Goal: Task Accomplishment & Management: Use online tool/utility

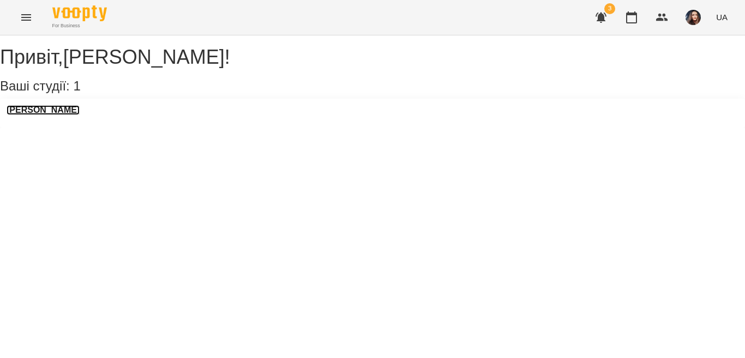
click at [70, 115] on h3 "[PERSON_NAME]" at bounding box center [43, 110] width 73 height 10
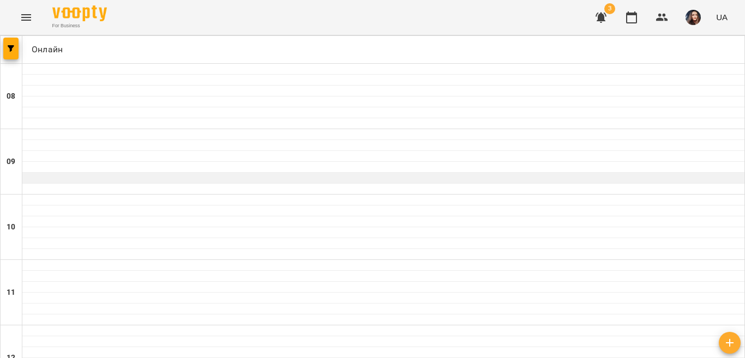
scroll to position [382, 0]
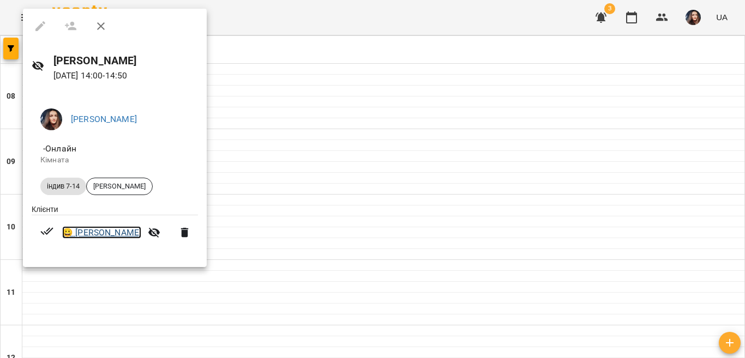
click at [81, 234] on link "😀 Максим Гончаров" at bounding box center [101, 232] width 79 height 13
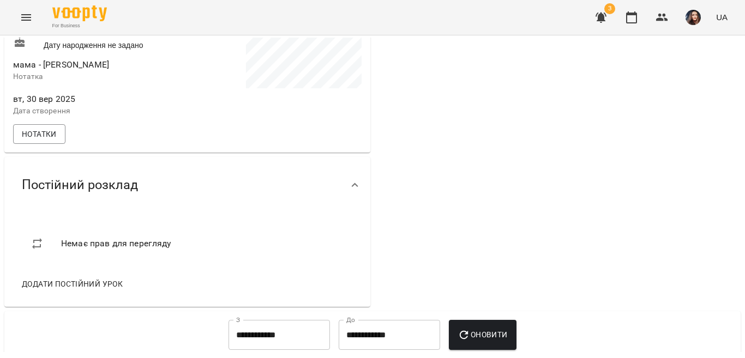
scroll to position [273, 0]
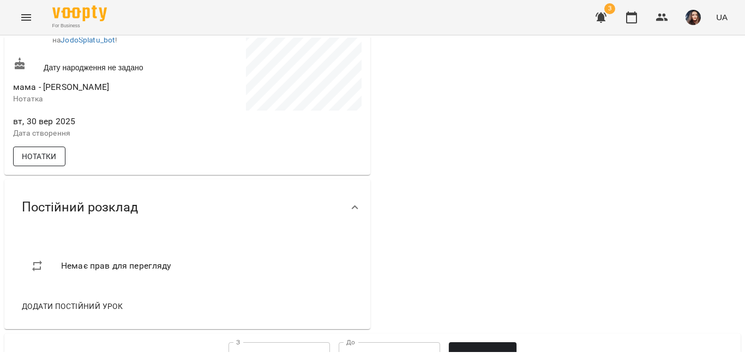
click at [50, 163] on span "Нотатки" at bounding box center [39, 156] width 35 height 13
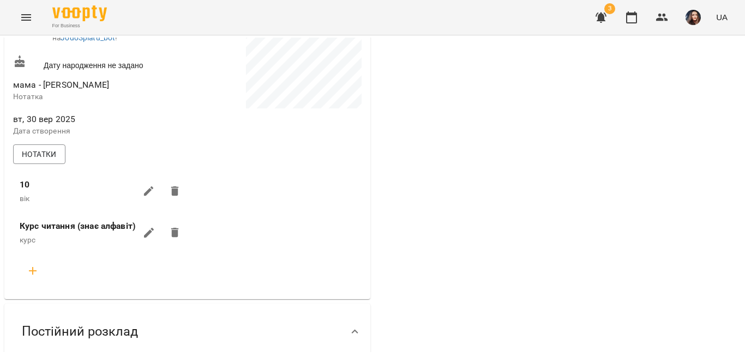
scroll to position [218, 0]
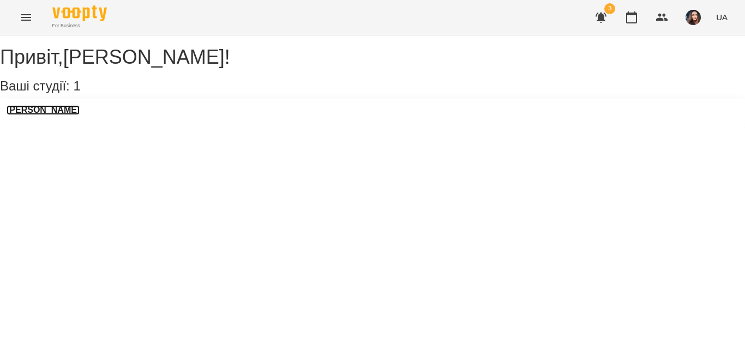
click at [68, 115] on h3 "[PERSON_NAME]" at bounding box center [43, 110] width 73 height 10
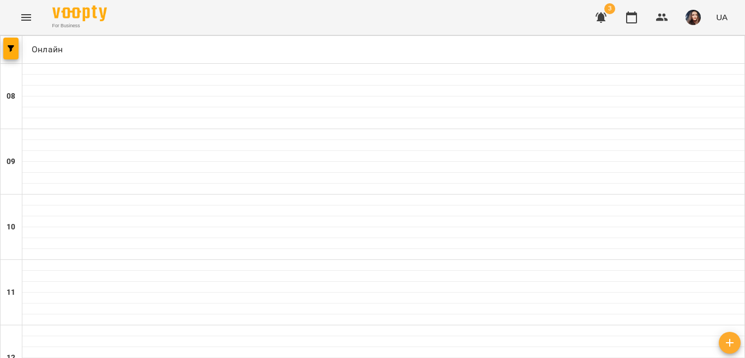
scroll to position [382, 0]
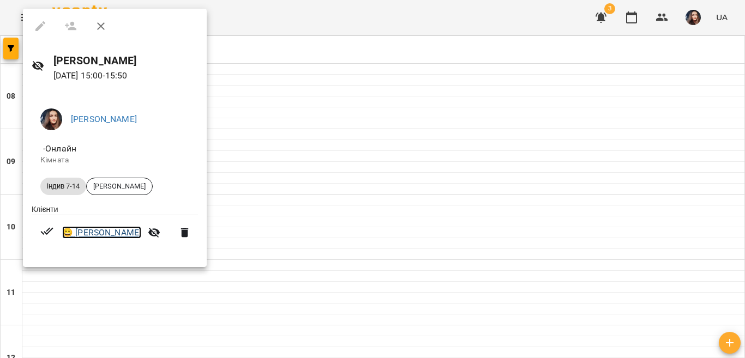
click at [89, 235] on link "😀 Василина Зінченко" at bounding box center [101, 232] width 79 height 13
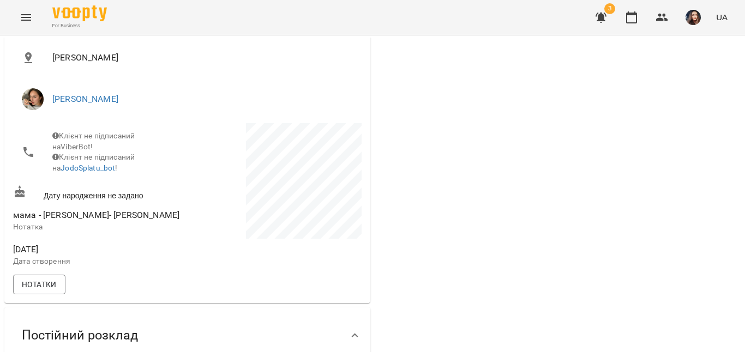
scroll to position [164, 0]
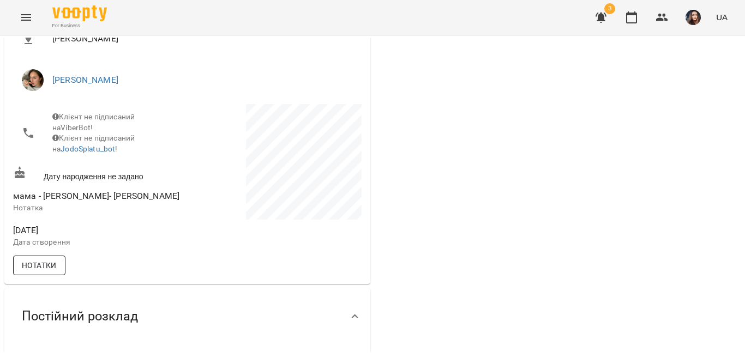
click at [52, 272] on span "Нотатки" at bounding box center [39, 265] width 35 height 13
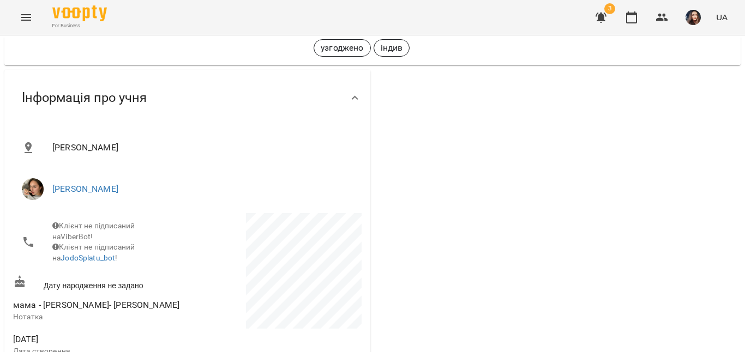
scroll to position [0, 0]
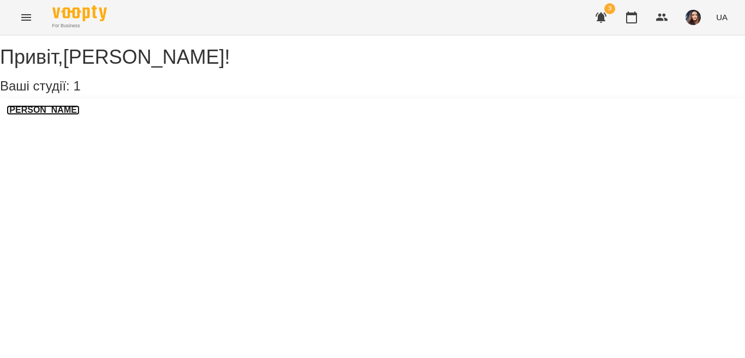
click at [66, 115] on h3 "[PERSON_NAME]" at bounding box center [43, 110] width 73 height 10
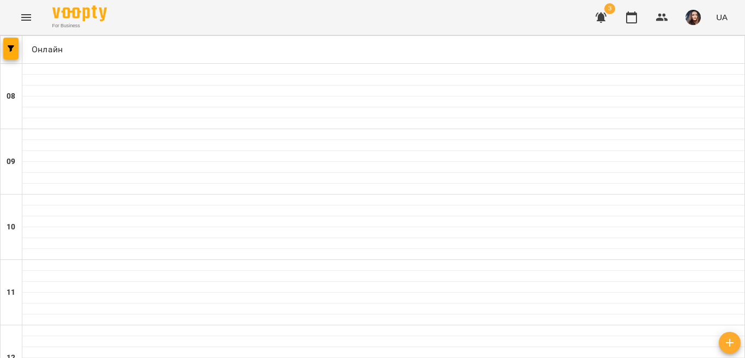
scroll to position [545, 0]
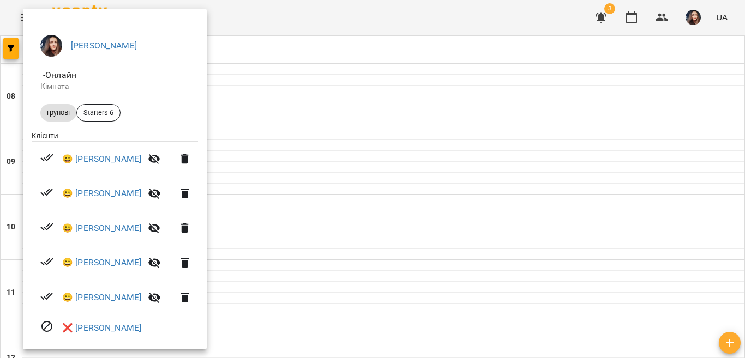
scroll to position [84, 0]
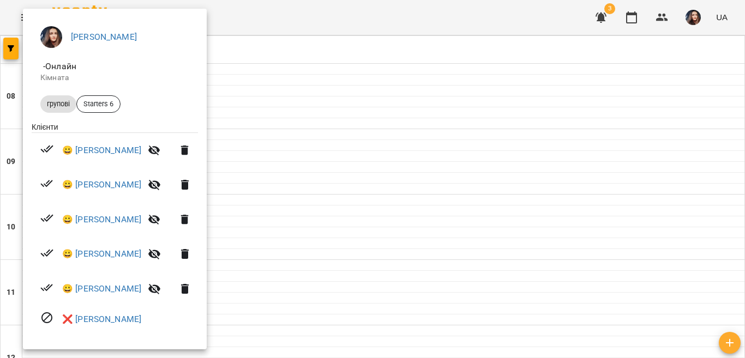
click at [301, 43] on div at bounding box center [372, 179] width 745 height 358
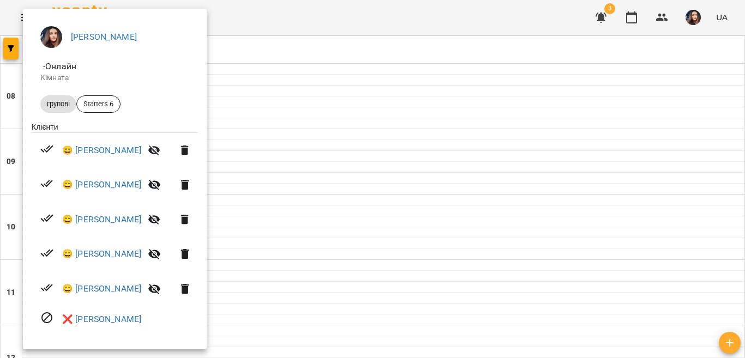
click at [262, 27] on div at bounding box center [372, 179] width 745 height 358
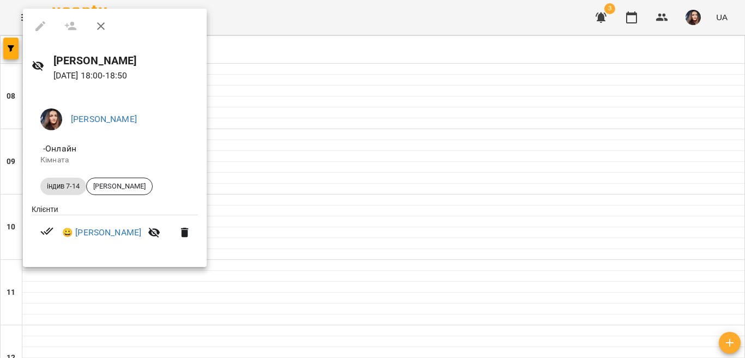
click at [104, 27] on icon "button" at bounding box center [100, 26] width 13 height 13
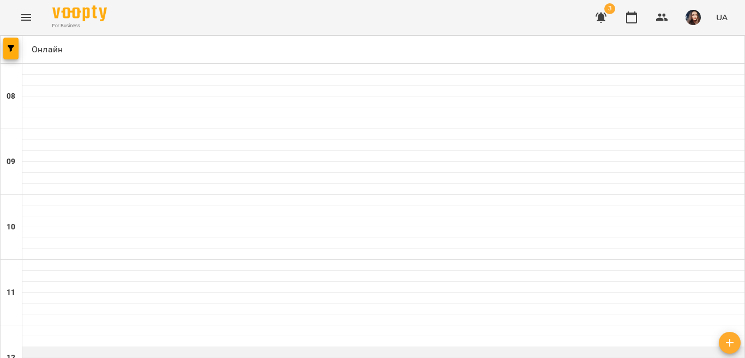
scroll to position [600, 0]
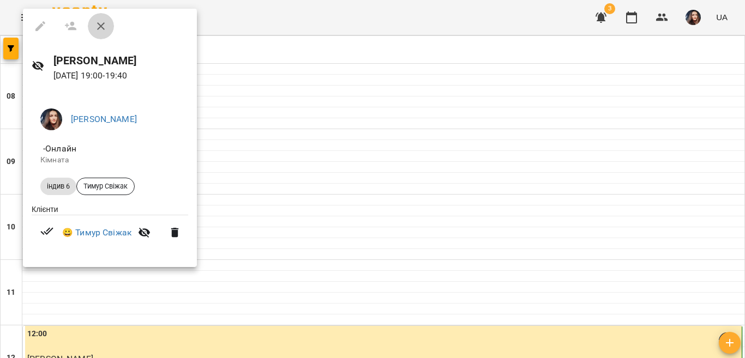
click at [104, 27] on icon "button" at bounding box center [100, 26] width 13 height 13
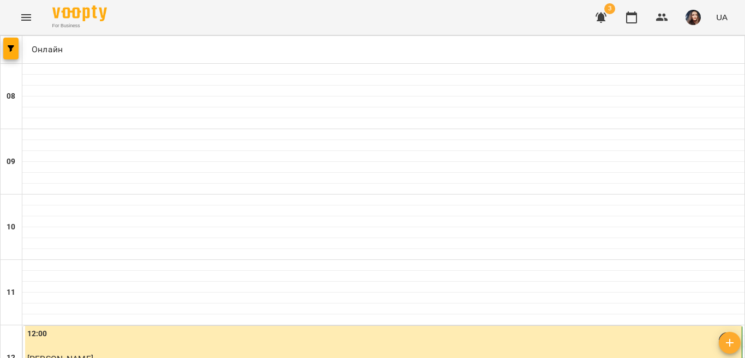
scroll to position [585, 0]
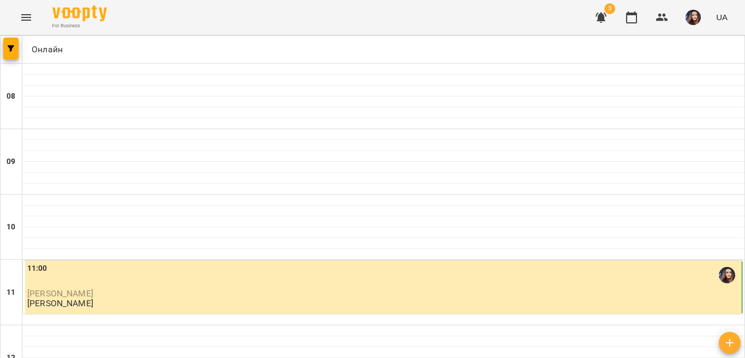
scroll to position [530, 0]
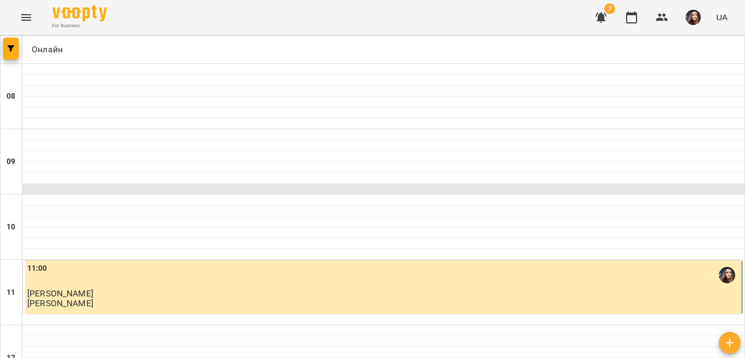
scroll to position [0, 0]
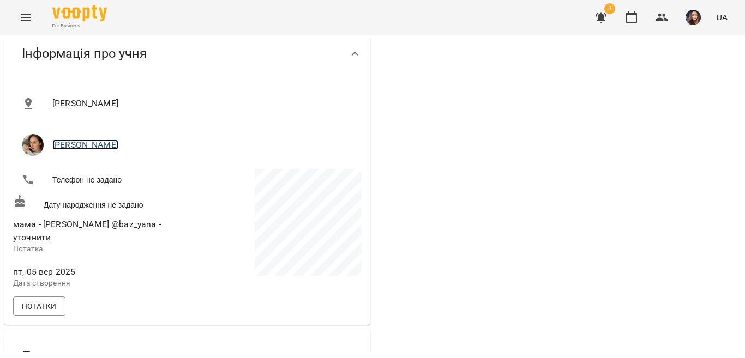
scroll to position [164, 0]
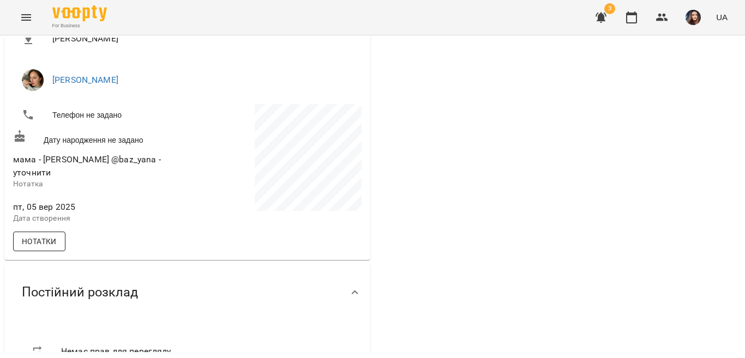
click at [48, 235] on span "Нотатки" at bounding box center [39, 241] width 35 height 13
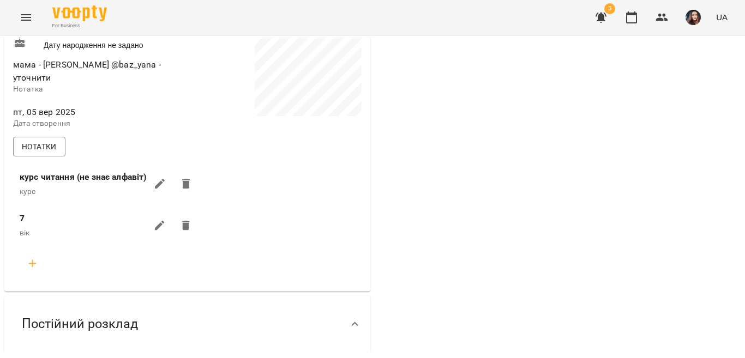
scroll to position [273, 0]
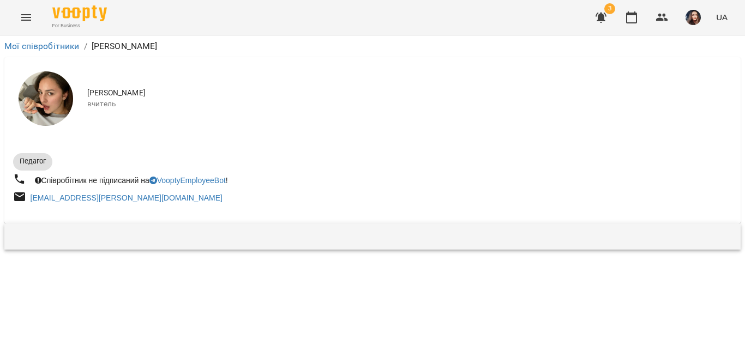
click at [40, 105] on img at bounding box center [46, 98] width 55 height 55
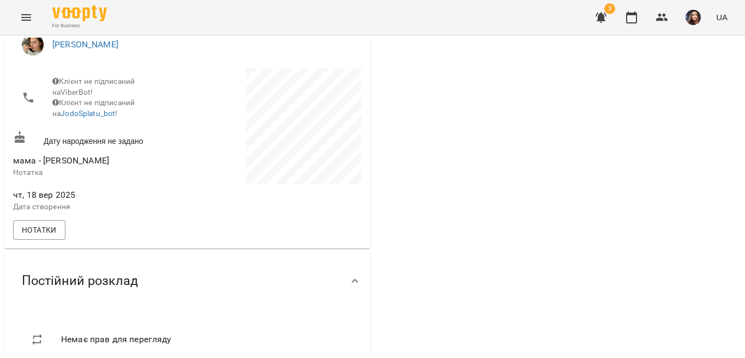
scroll to position [218, 0]
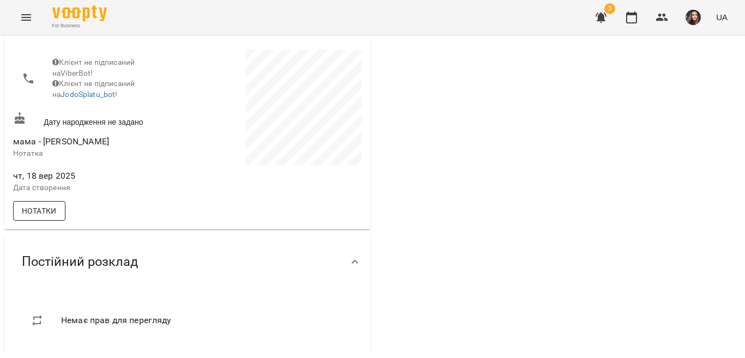
click at [33, 217] on span "Нотатки" at bounding box center [39, 210] width 35 height 13
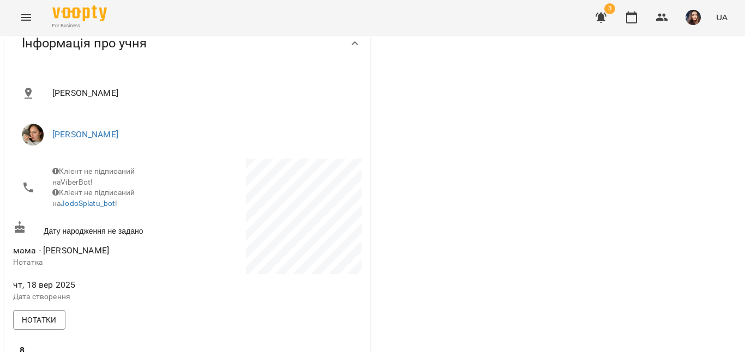
scroll to position [0, 0]
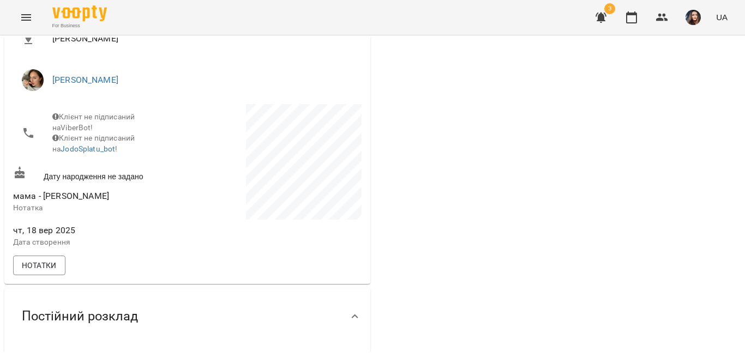
scroll to position [218, 0]
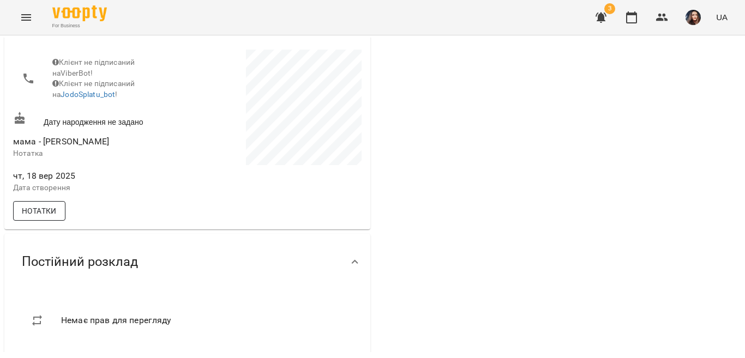
click at [51, 215] on span "Нотатки" at bounding box center [39, 210] width 35 height 13
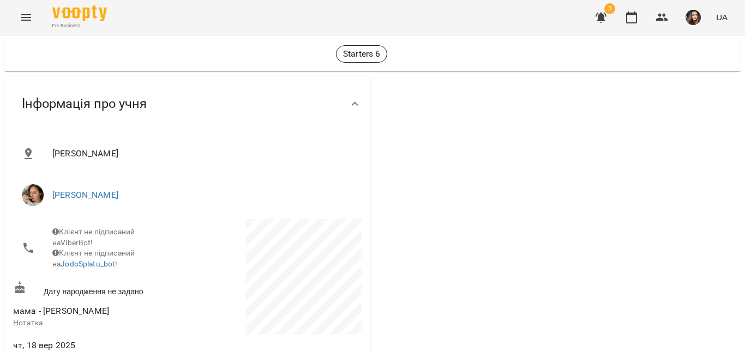
scroll to position [164, 0]
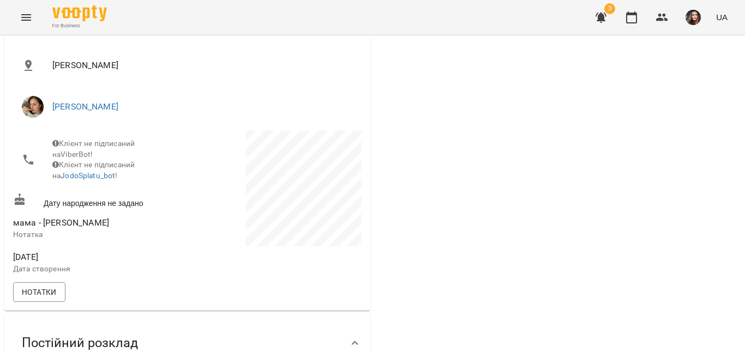
scroll to position [164, 0]
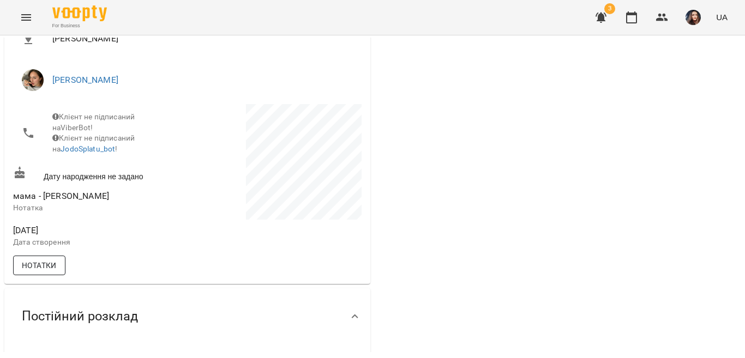
click at [38, 272] on span "Нотатки" at bounding box center [39, 265] width 35 height 13
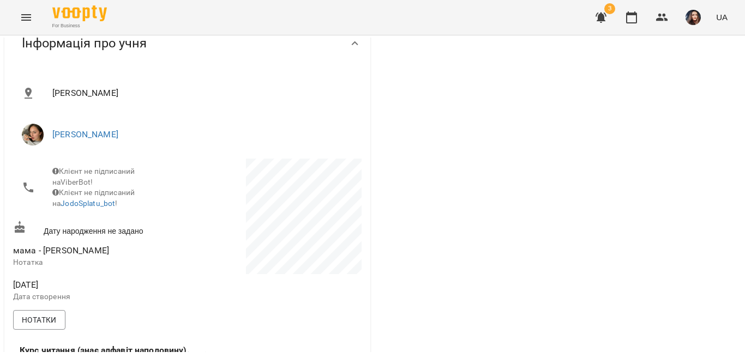
scroll to position [55, 0]
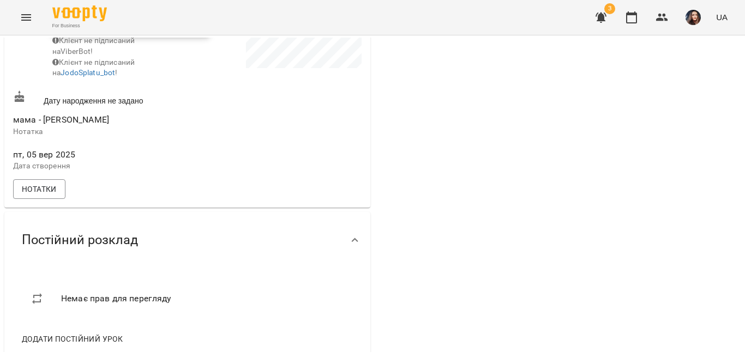
scroll to position [327, 0]
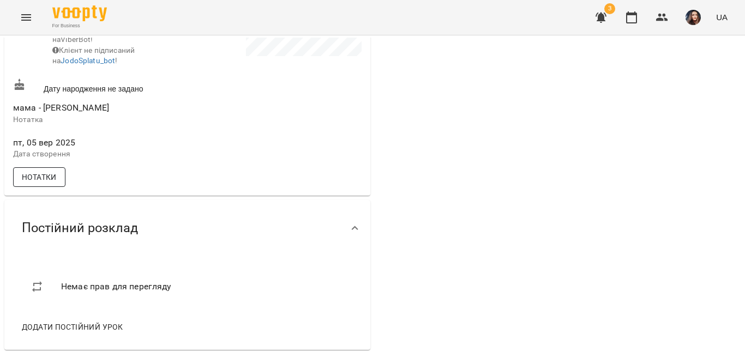
click at [22, 184] on span "Нотатки" at bounding box center [39, 177] width 35 height 13
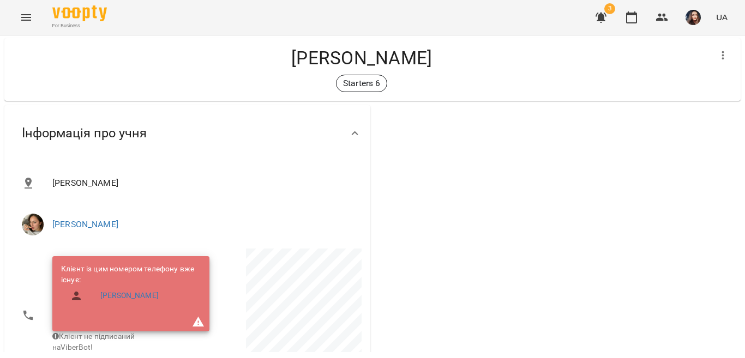
scroll to position [0, 0]
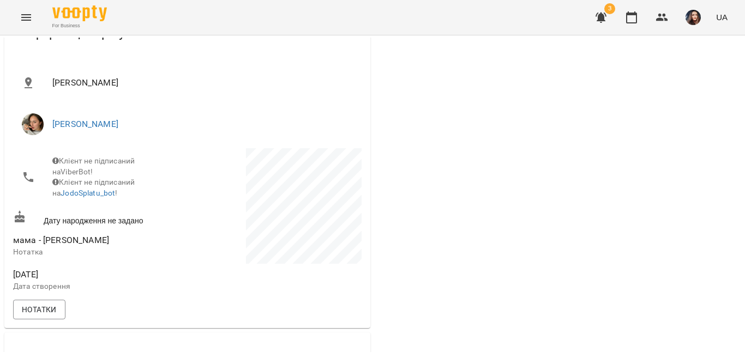
scroll to position [164, 0]
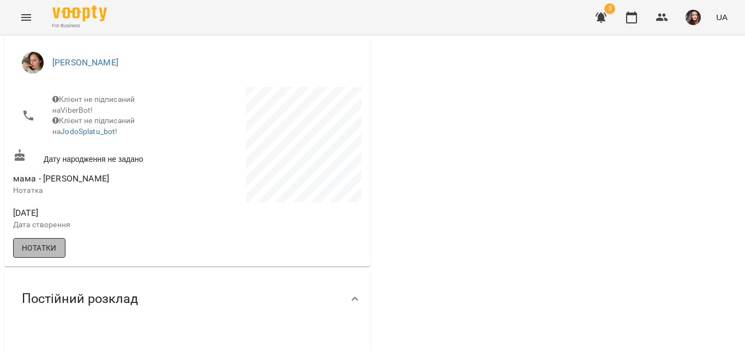
click at [28, 252] on span "Нотатки" at bounding box center [39, 247] width 35 height 13
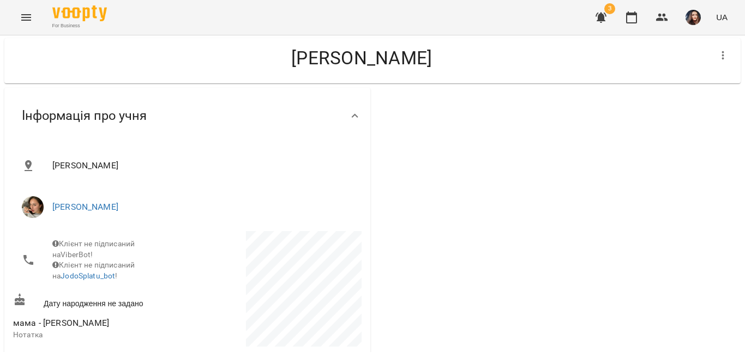
scroll to position [0, 0]
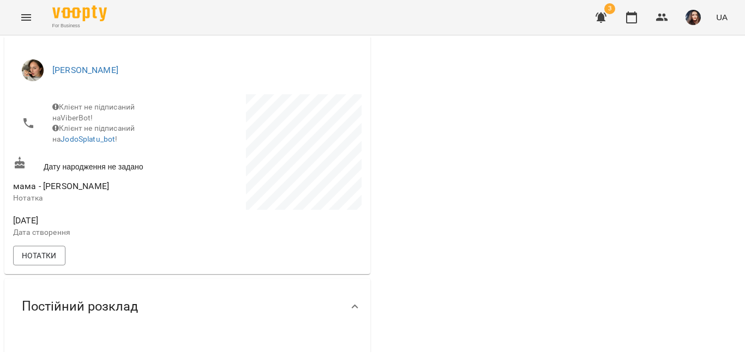
scroll to position [218, 0]
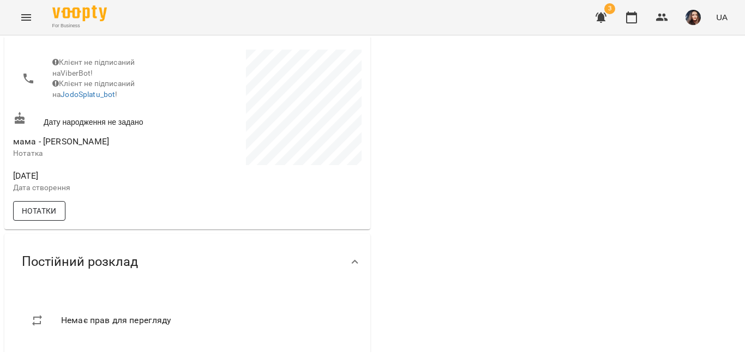
click at [45, 217] on span "Нотатки" at bounding box center [39, 210] width 35 height 13
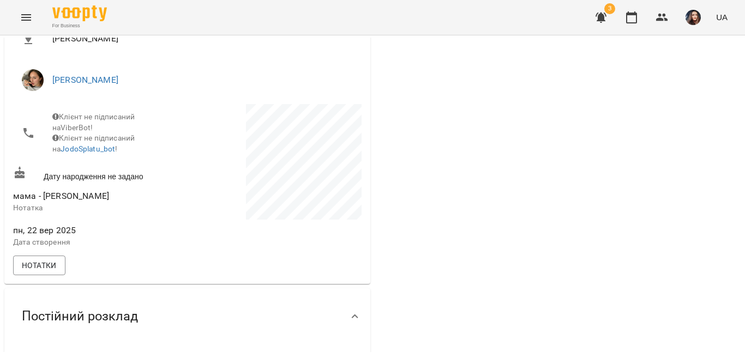
scroll to position [218, 0]
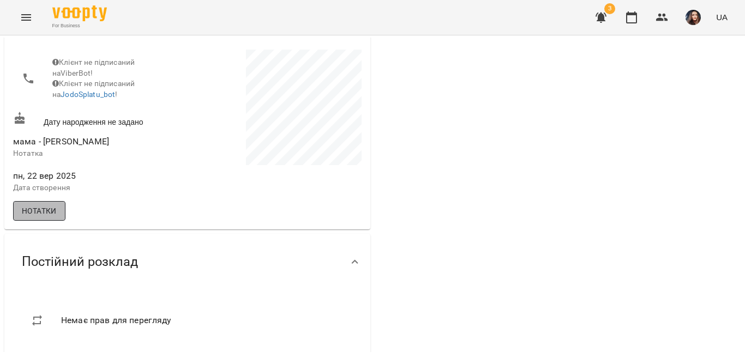
click at [25, 217] on span "Нотатки" at bounding box center [39, 210] width 35 height 13
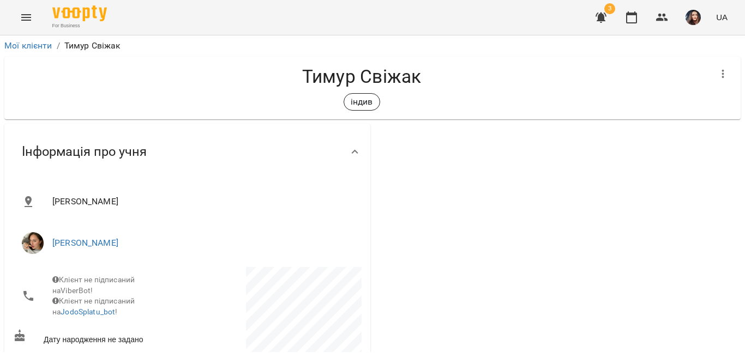
scroll to position [0, 0]
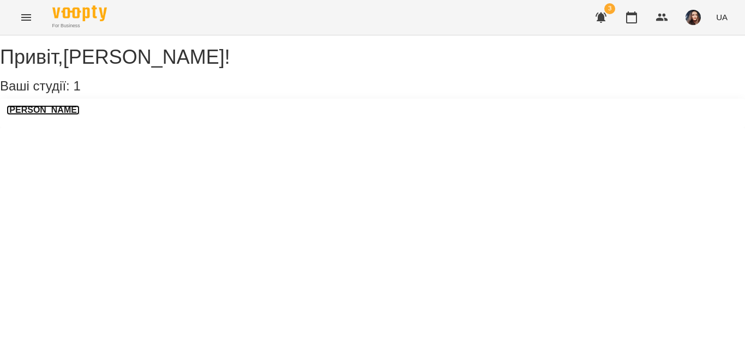
click at [50, 115] on h3 "[PERSON_NAME]" at bounding box center [43, 110] width 73 height 10
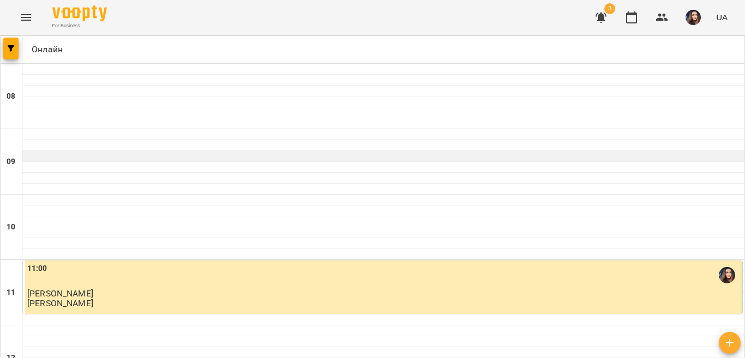
scroll to position [164, 0]
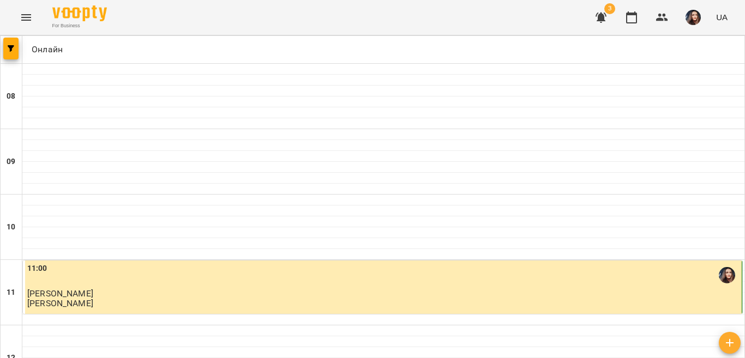
click at [687, 18] on img "button" at bounding box center [692, 17] width 15 height 15
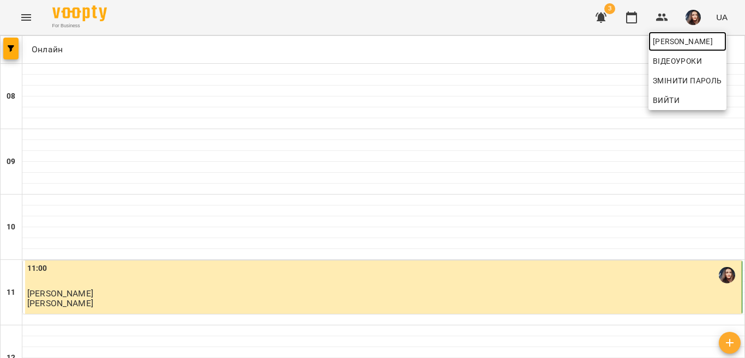
click at [664, 44] on span "[PERSON_NAME]" at bounding box center [686, 41] width 69 height 13
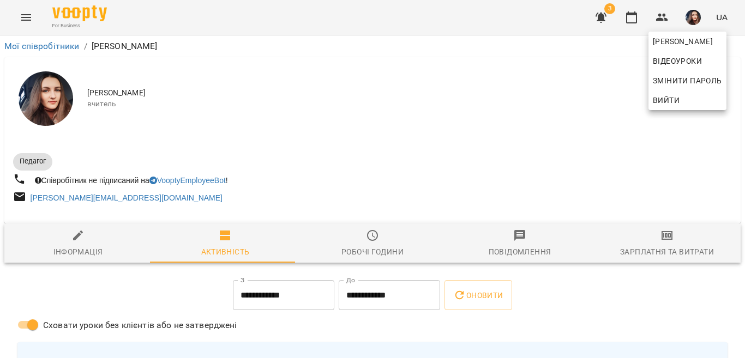
click at [662, 243] on div at bounding box center [372, 179] width 745 height 358
click at [660, 242] on icon "button" at bounding box center [666, 235] width 13 height 13
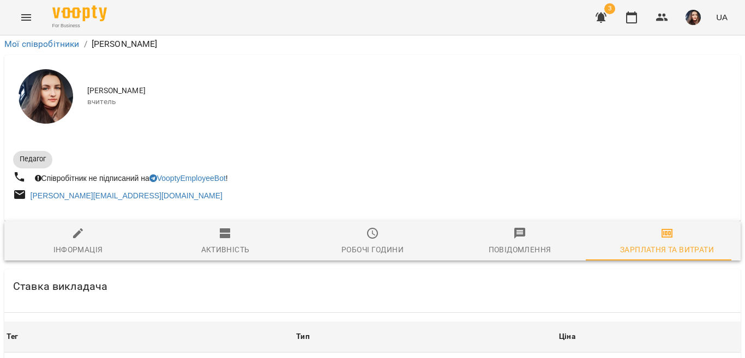
scroll to position [503, 0]
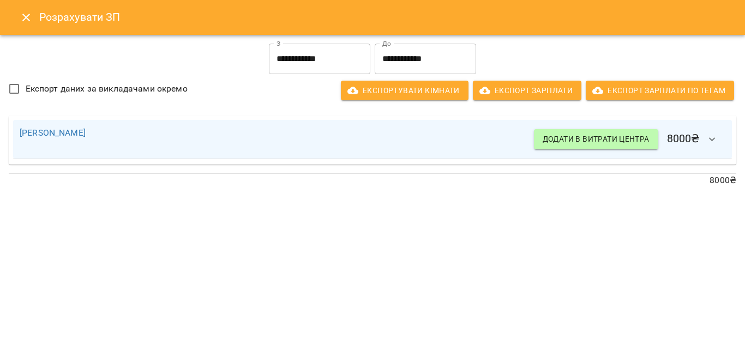
click at [22, 15] on icon "Close" at bounding box center [26, 17] width 13 height 13
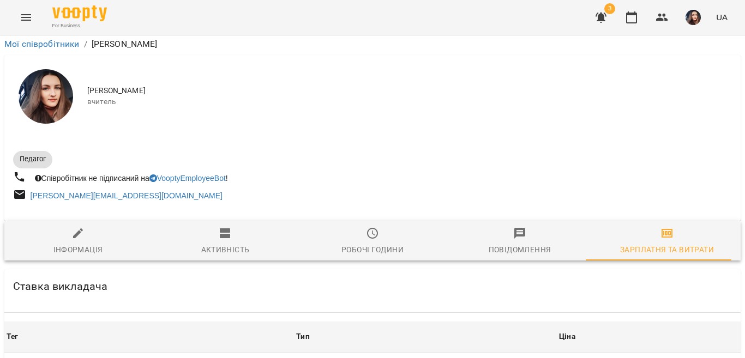
scroll to position [176, 0]
